Goal: Task Accomplishment & Management: Manage account settings

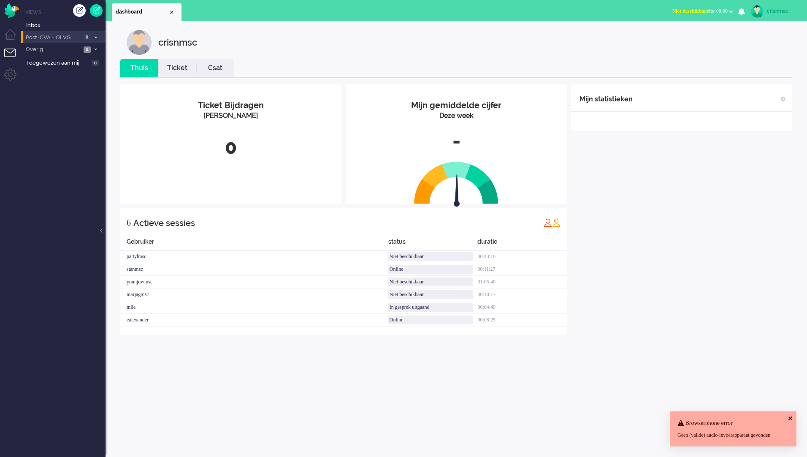
click at [96, 38] on icon at bounding box center [96, 37] width 3 height 3
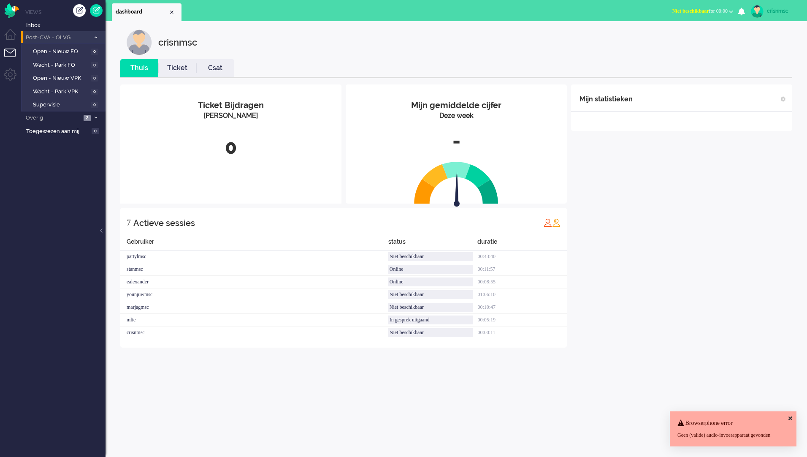
click at [50, 169] on ul "Views Inbox Post-CVA - OLVG 0 Open - Nieuw FO 0 Wacht - Park FO 0 Open - Nieuw …" at bounding box center [63, 228] width 84 height 457
click at [95, 119] on icon at bounding box center [96, 117] width 3 height 3
click at [54, 134] on span "Telefonie" at bounding box center [61, 132] width 56 height 8
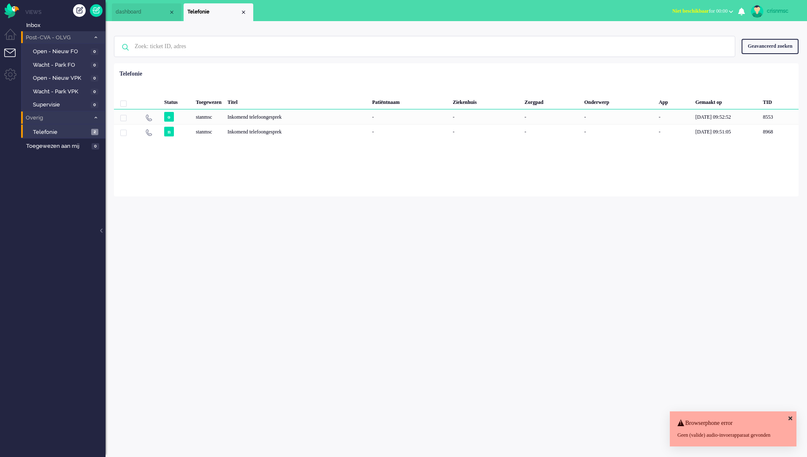
click at [732, 9] on button "Niet beschikbaar for 00:00" at bounding box center [703, 11] width 71 height 12
click at [682, 37] on label "Online" at bounding box center [698, 37] width 67 height 7
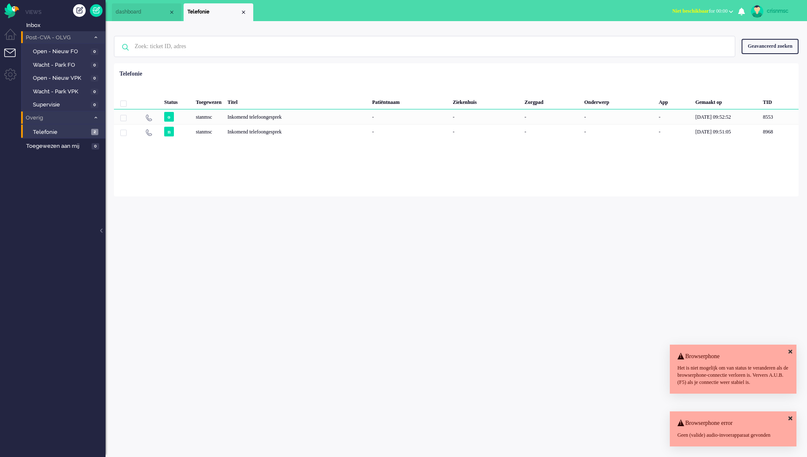
click at [159, 14] on span "dashboard" at bounding box center [142, 11] width 53 height 7
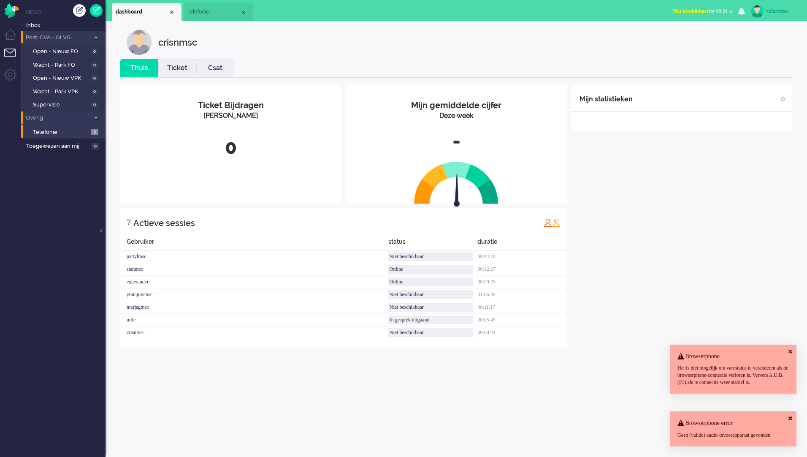
click at [734, 11] on button "Niet beschikbaar for 00:01" at bounding box center [703, 11] width 71 height 12
click at [685, 38] on label "Online" at bounding box center [698, 37] width 67 height 7
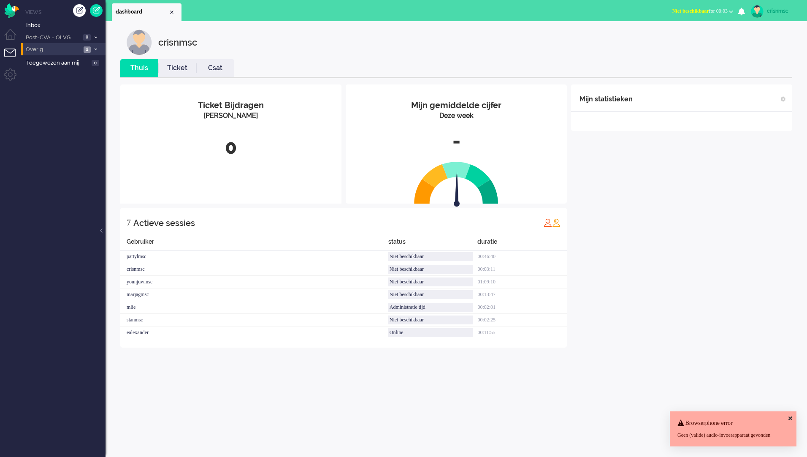
click at [96, 50] on icon at bounding box center [96, 49] width 3 height 3
